Goal: Browse casually

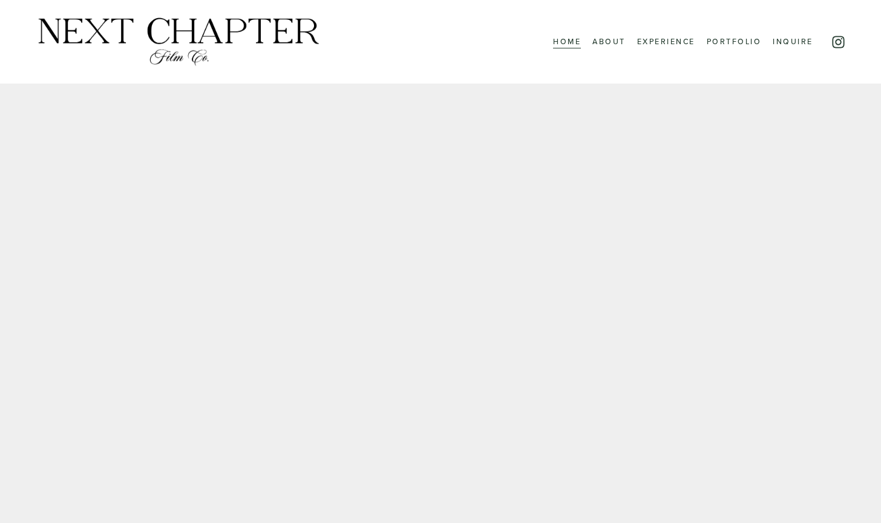
click at [605, 41] on link "About" at bounding box center [608, 41] width 33 height 15
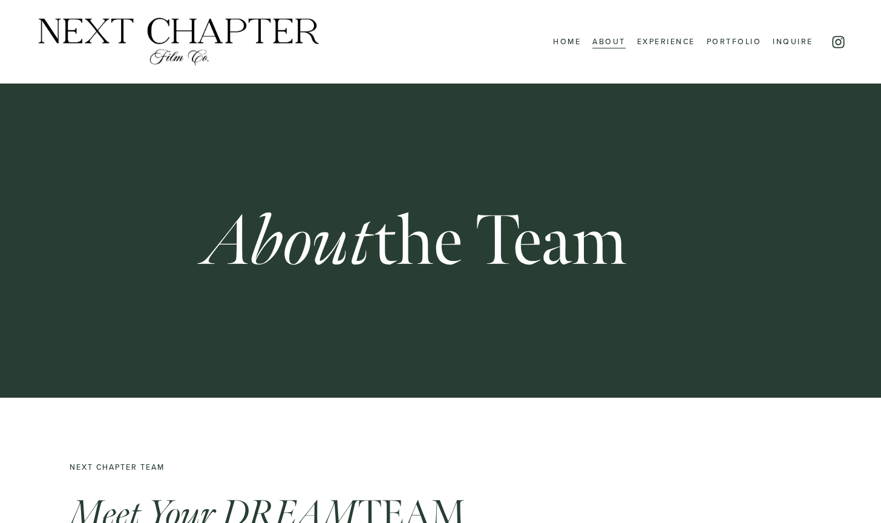
click at [666, 37] on link "Experience" at bounding box center [666, 41] width 58 height 15
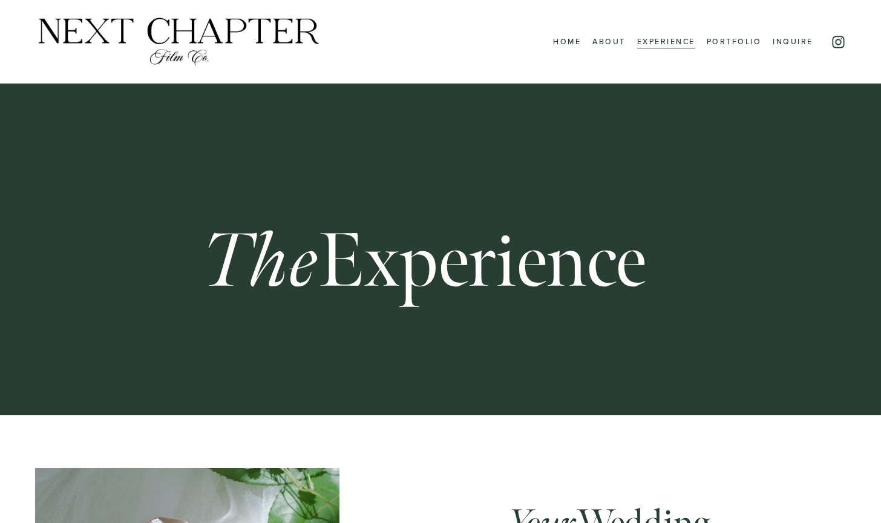
click at [737, 36] on link "Portfolio" at bounding box center [734, 41] width 55 height 15
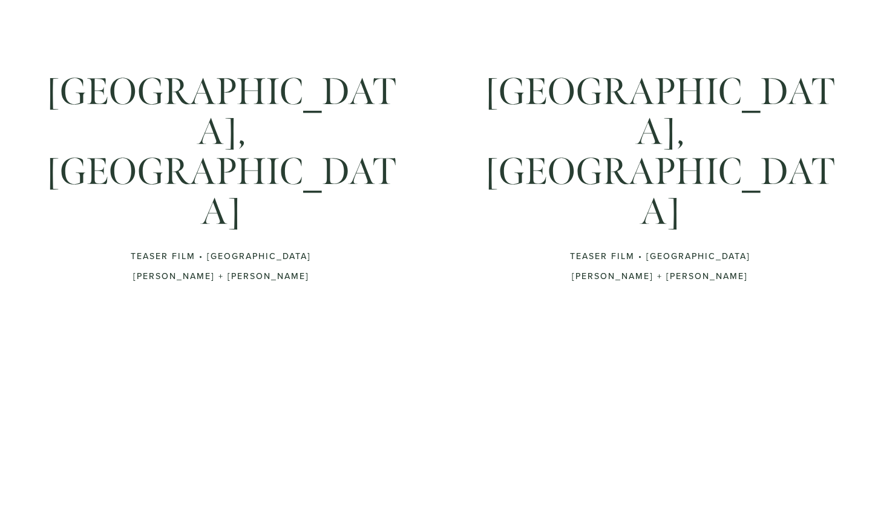
scroll to position [306, 0]
